Goal: Find specific page/section: Find specific page/section

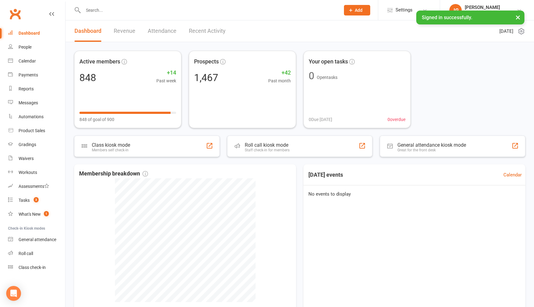
click at [122, 8] on input "text" at bounding box center [208, 10] width 255 height 9
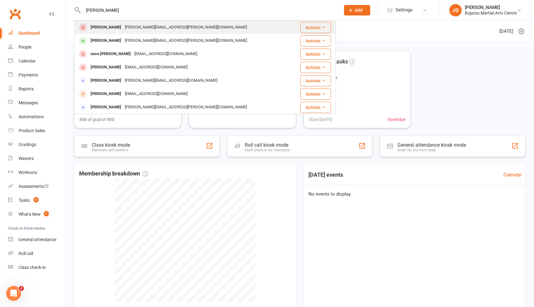
type input "[PERSON_NAME]"
click at [114, 29] on div "[PERSON_NAME]" at bounding box center [106, 27] width 34 height 9
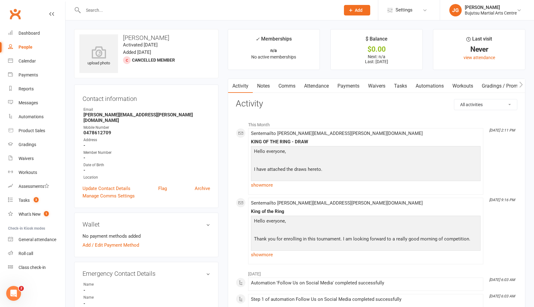
click at [105, 8] on input "text" at bounding box center [208, 10] width 255 height 9
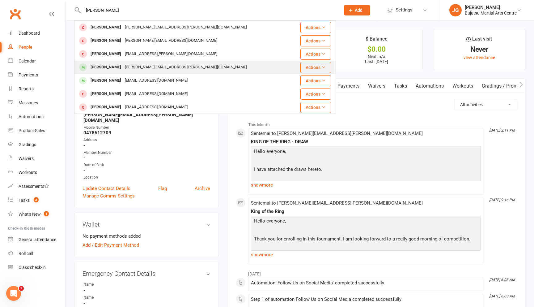
type input "[PERSON_NAME]"
click at [124, 69] on div "[PERSON_NAME][EMAIL_ADDRESS][PERSON_NAME][DOMAIN_NAME]" at bounding box center [186, 67] width 126 height 9
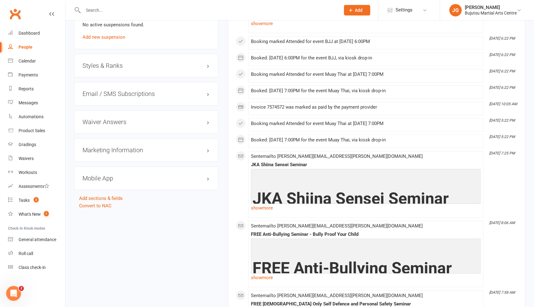
scroll to position [612, 0]
